Goal: Use online tool/utility: Utilize a website feature to perform a specific function

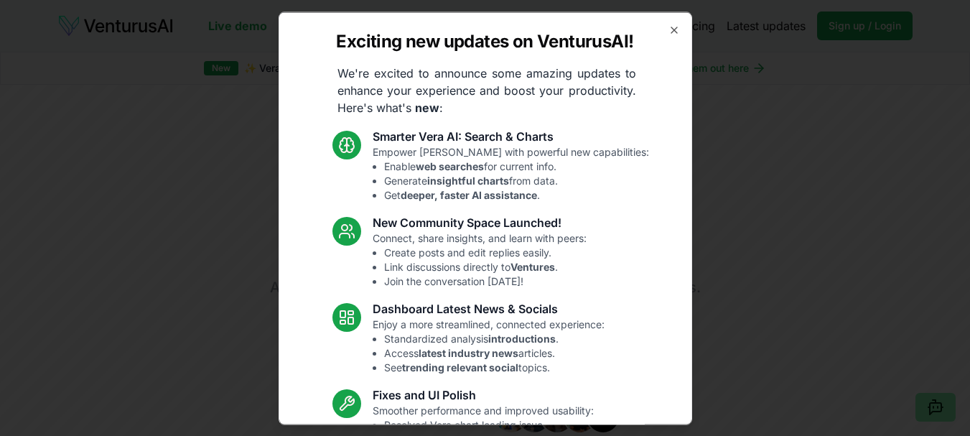
scroll to position [163, 0]
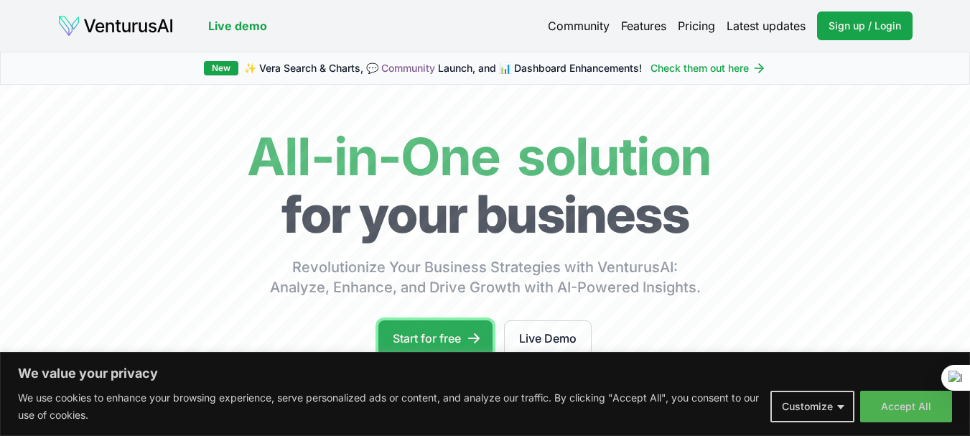
click at [433, 327] on link "Start for free" at bounding box center [436, 338] width 114 height 36
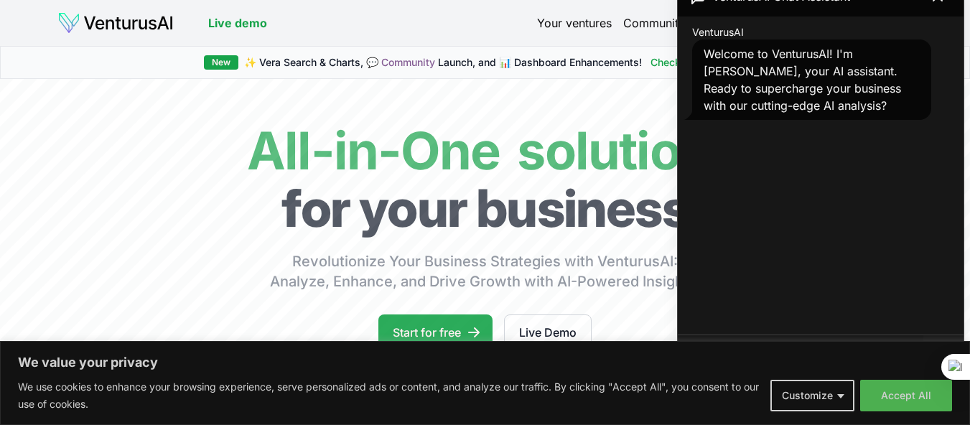
scroll to position [144, 0]
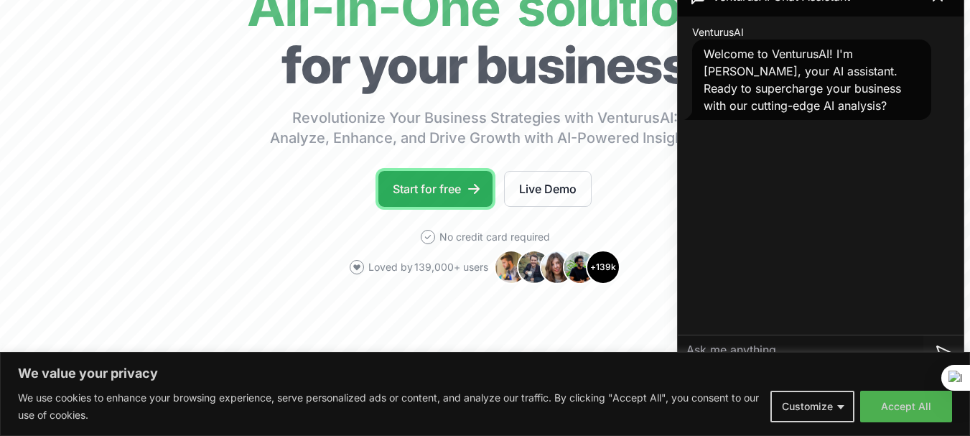
click at [420, 187] on link "Start for free" at bounding box center [436, 189] width 114 height 36
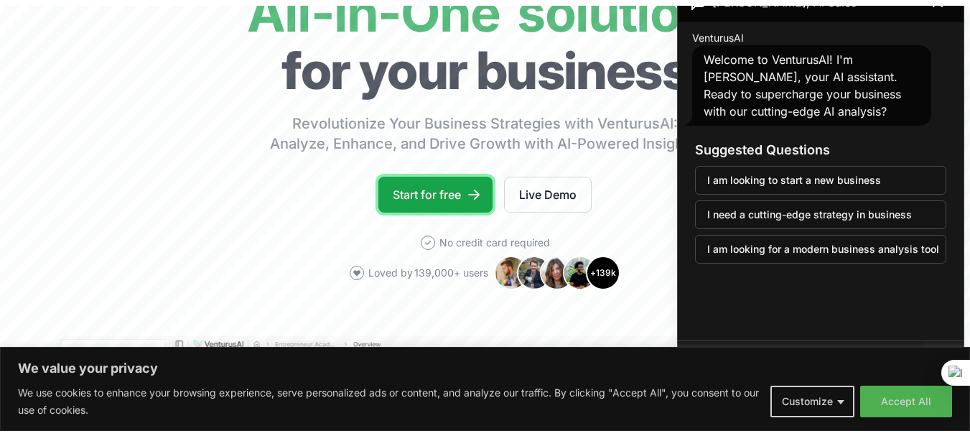
scroll to position [0, 0]
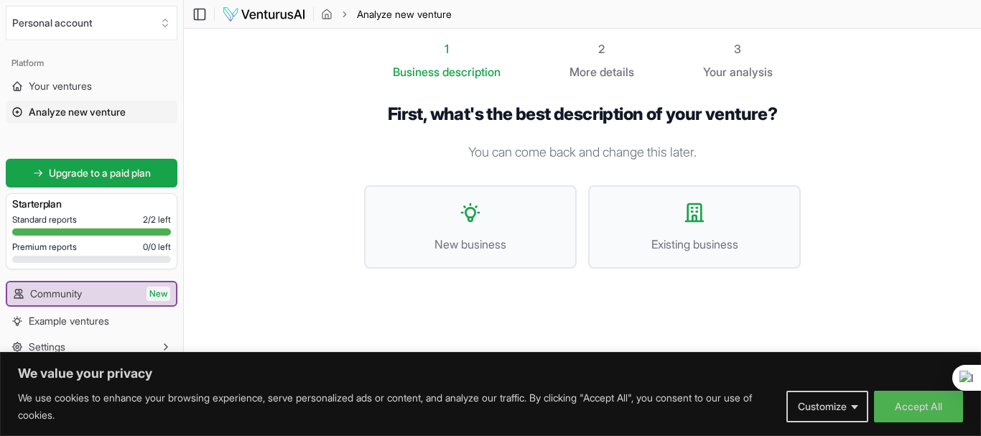
click at [890, 190] on section "1 Business description 2 More details 3 Your analysis First, what's the best de…" at bounding box center [582, 196] width 797 height 335
click at [482, 220] on button "New business" at bounding box center [470, 226] width 213 height 83
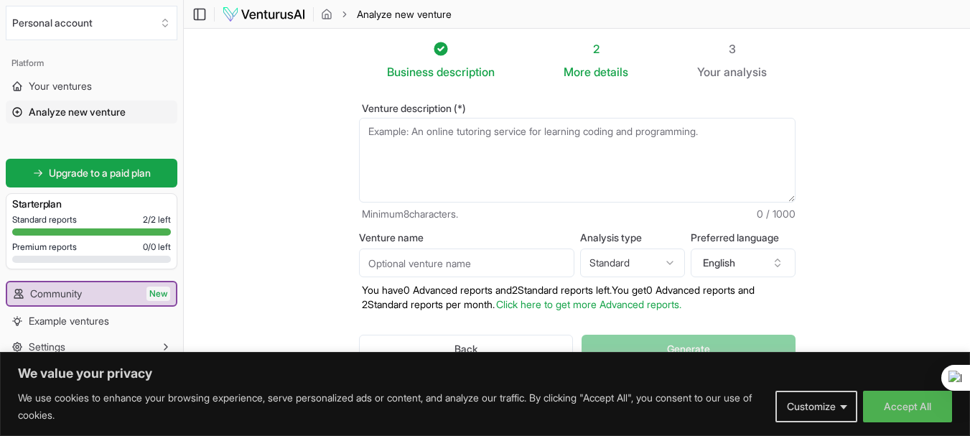
click at [419, 145] on textarea "Venture description (*)" at bounding box center [577, 160] width 437 height 85
click at [750, 266] on button "English" at bounding box center [743, 263] width 105 height 29
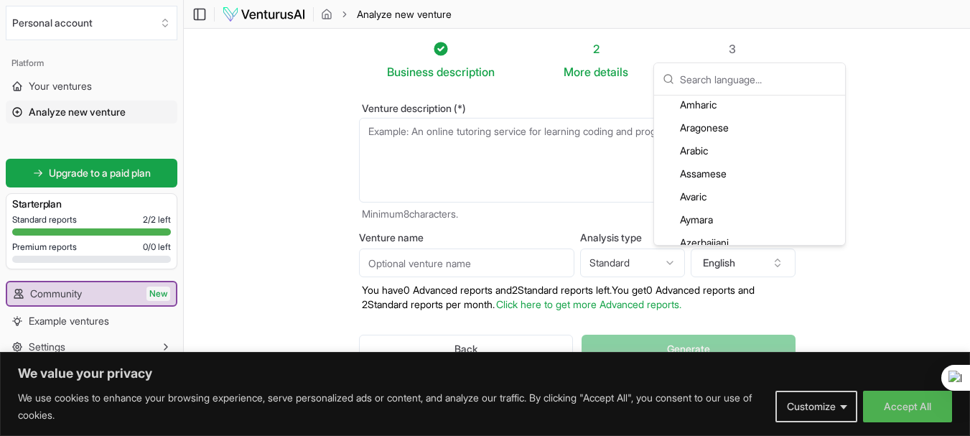
scroll to position [144, 0]
click at [713, 129] on div "Arabic" at bounding box center [749, 127] width 185 height 23
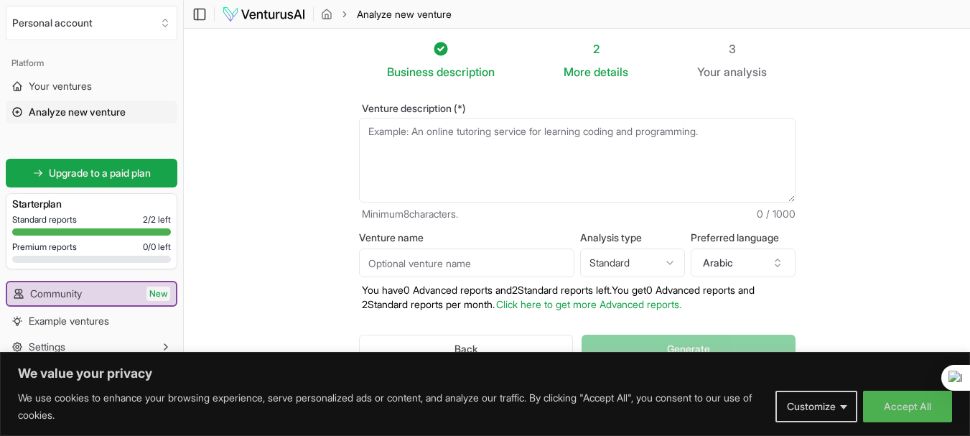
click at [567, 150] on textarea "Venture description (*)" at bounding box center [577, 160] width 437 height 85
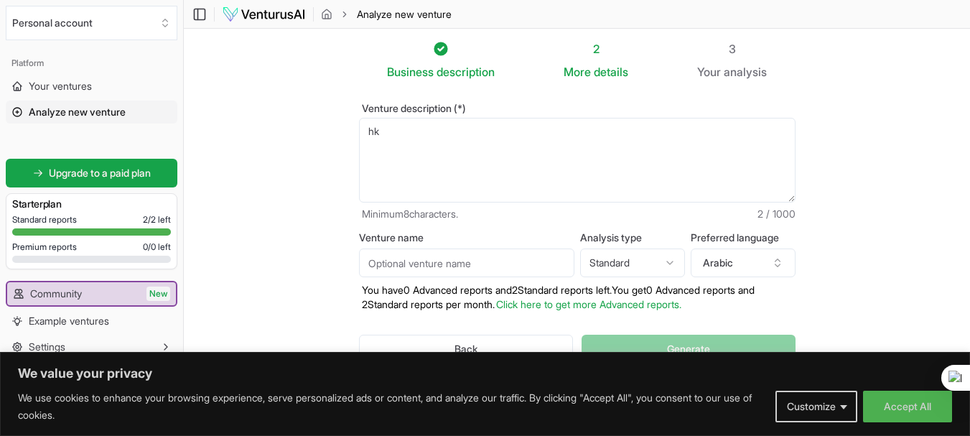
type textarea "h"
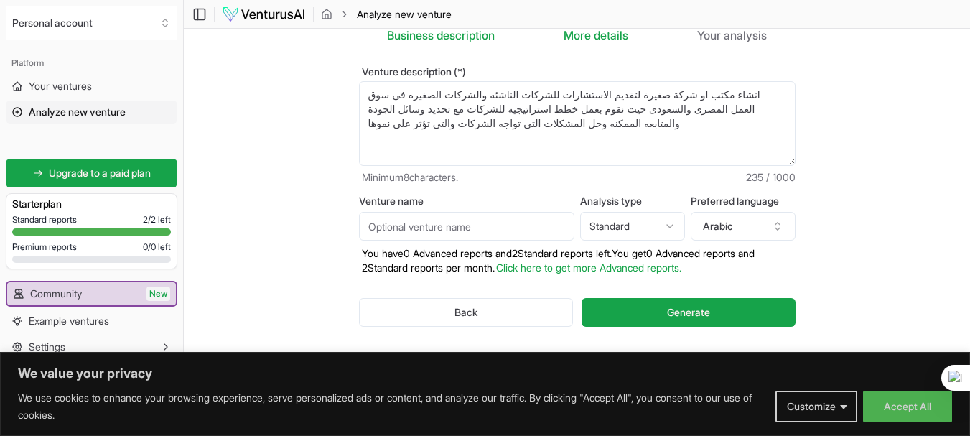
scroll to position [57, 0]
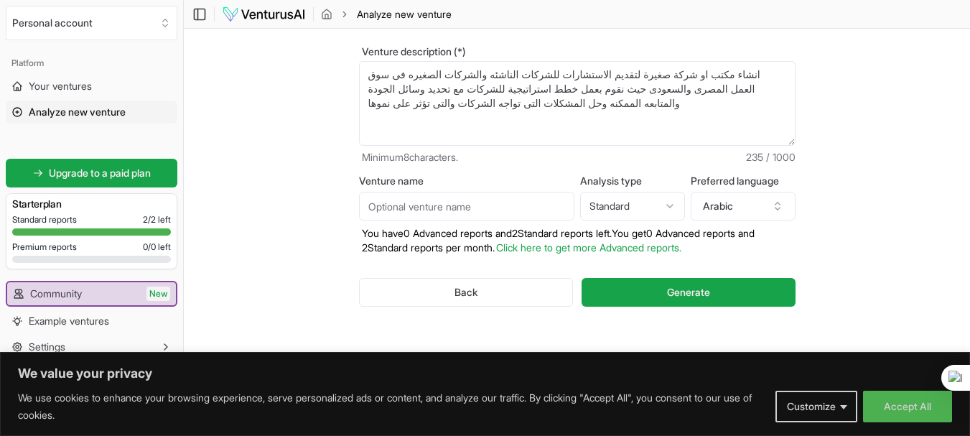
type textarea "انشاء مكتب او شركة صغيرة لتقديم الاستشارات للشركات الناشئه والشركات الصغيره فى …"
click at [499, 203] on input "Venture name" at bounding box center [466, 206] width 215 height 29
type input "استشارات السوق المصرى والخليجى"
click at [681, 91] on textarea "انشاء مكتب او شركة صغيرة لتقديم الاستشارات للشركات الناشئه والشركات الصغيره فى …" at bounding box center [577, 103] width 437 height 85
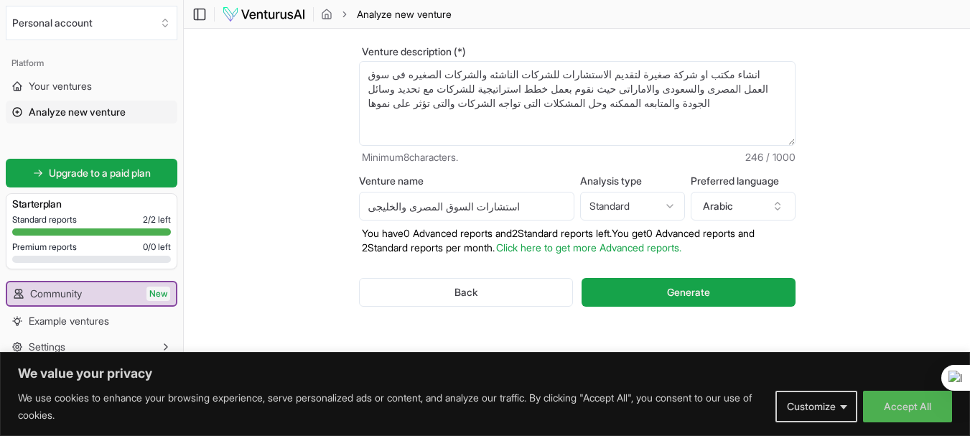
type textarea "انشاء مكتب او شركة صغيرة لتقديم الاستشارات للشركات الناشئه والشركات الصغيره فى …"
click at [666, 209] on html "We value your privacy We use cookies to enhance your browsing experience, serve…" at bounding box center [485, 161] width 970 height 436
select select "advanced"
click at [871, 213] on section "Business description 2 More details 3 Your analysis Venture description (*) انش…" at bounding box center [577, 168] width 787 height 392
click at [879, 404] on button "Accept All" at bounding box center [907, 407] width 89 height 32
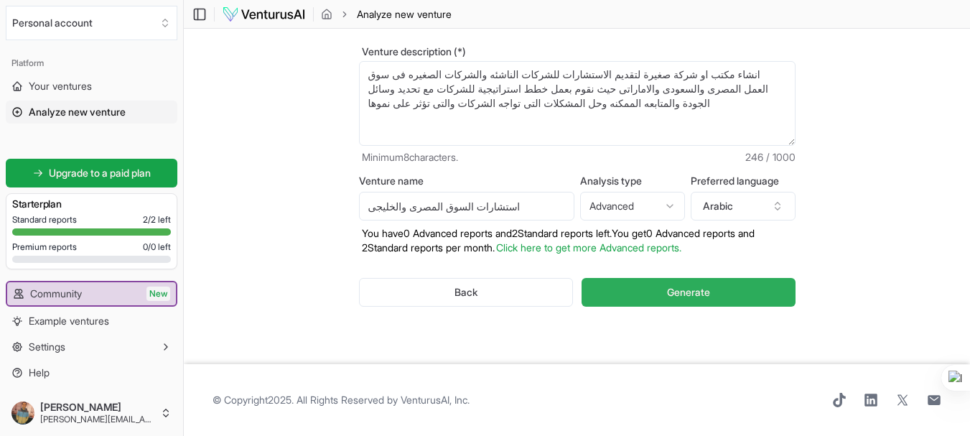
click at [685, 291] on span "Generate" at bounding box center [688, 292] width 43 height 14
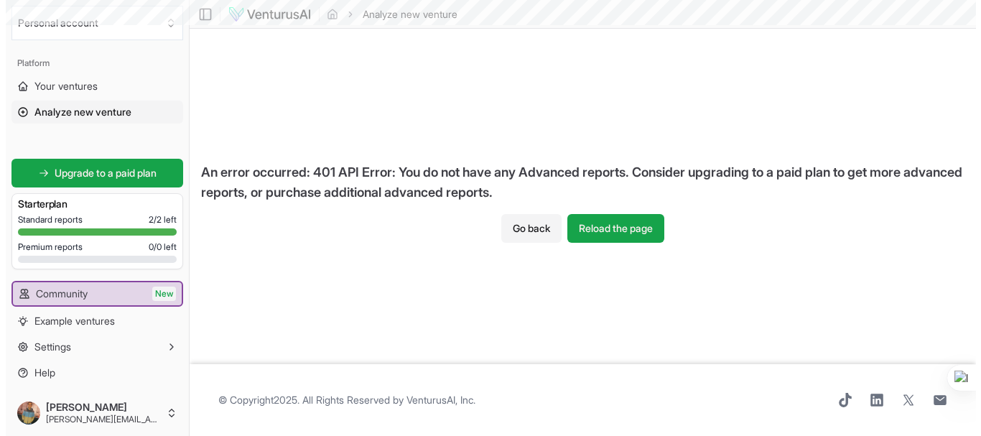
scroll to position [0, 0]
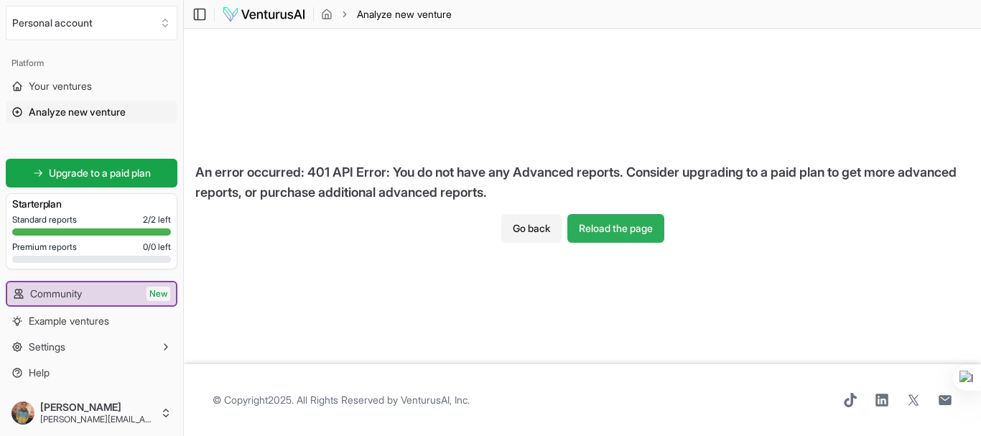
click at [603, 228] on button "Reload the page" at bounding box center [615, 228] width 97 height 29
